Goal: Transaction & Acquisition: Book appointment/travel/reservation

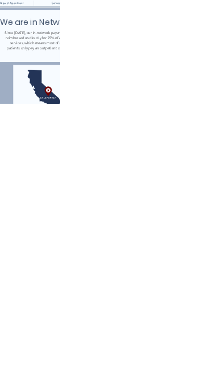
scroll to position [243, 0]
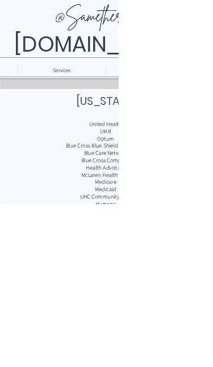
scroll to position [0, 89]
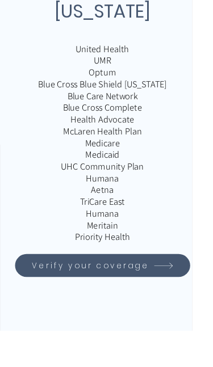
scroll to position [172, 168]
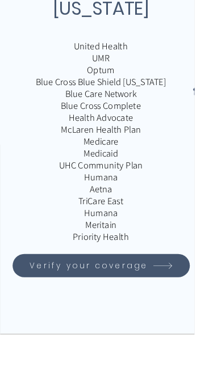
click at [103, 266] on p "Priority Health" at bounding box center [110, 259] width 265 height 13
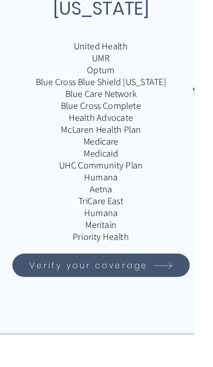
click at [147, 298] on span "Verify your coverage" at bounding box center [97, 290] width 130 height 13
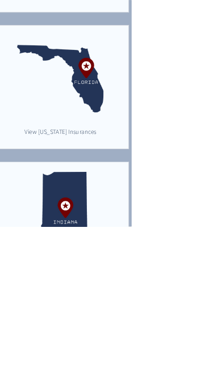
scroll to position [528, 57]
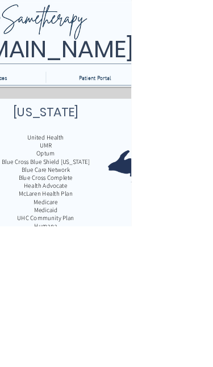
scroll to position [0, 204]
